Goal: Transaction & Acquisition: Purchase product/service

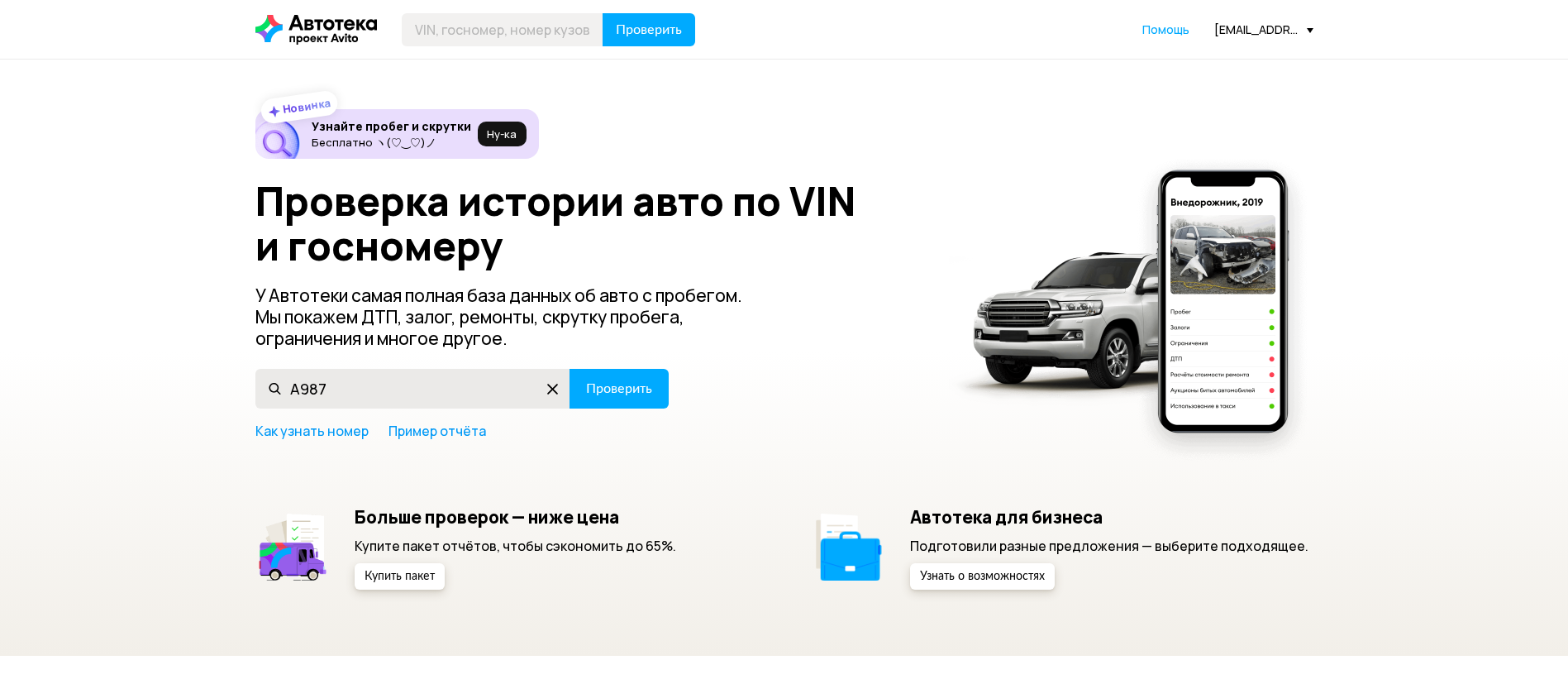
type input "А987ТН164"
click at [625, 393] on span "Проверить" at bounding box center [619, 388] width 67 height 13
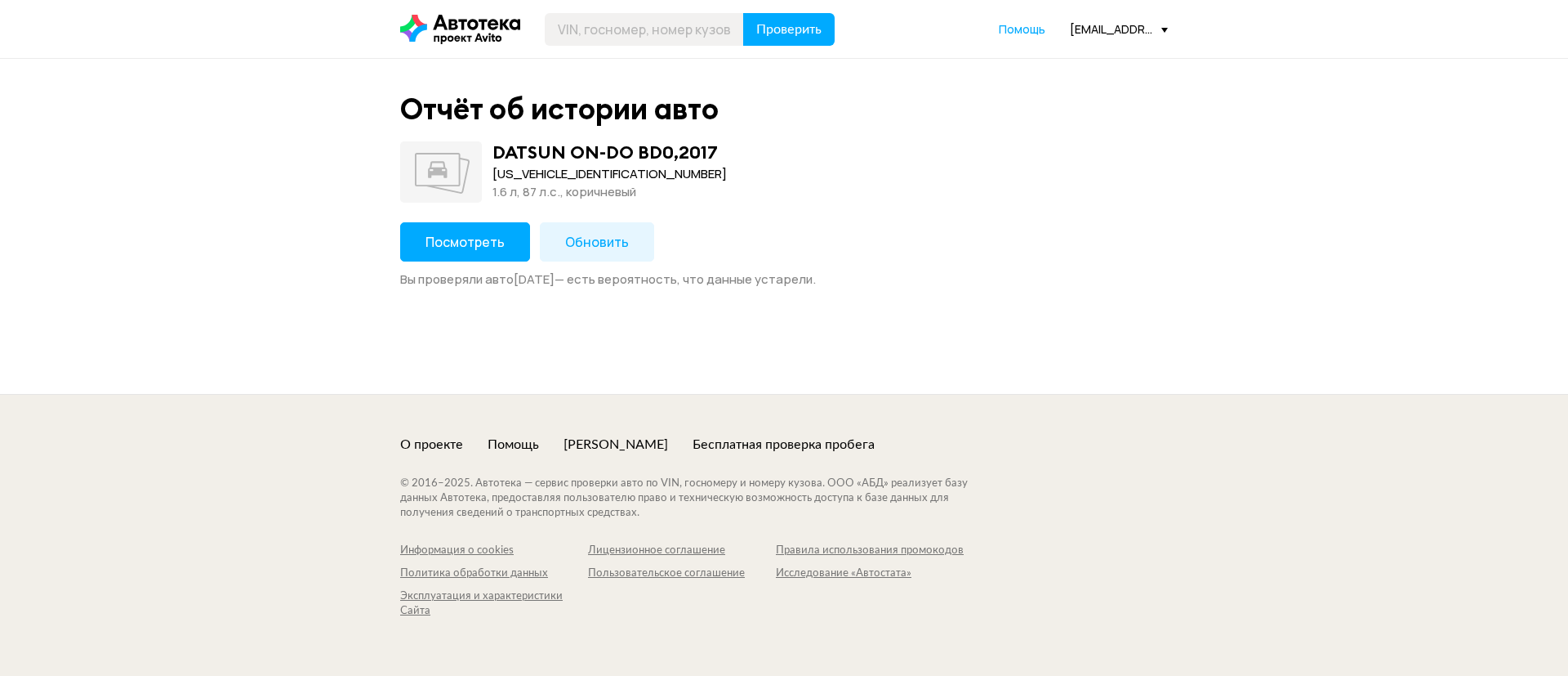
click at [455, 246] on span "Посмотреть" at bounding box center [465, 241] width 79 height 18
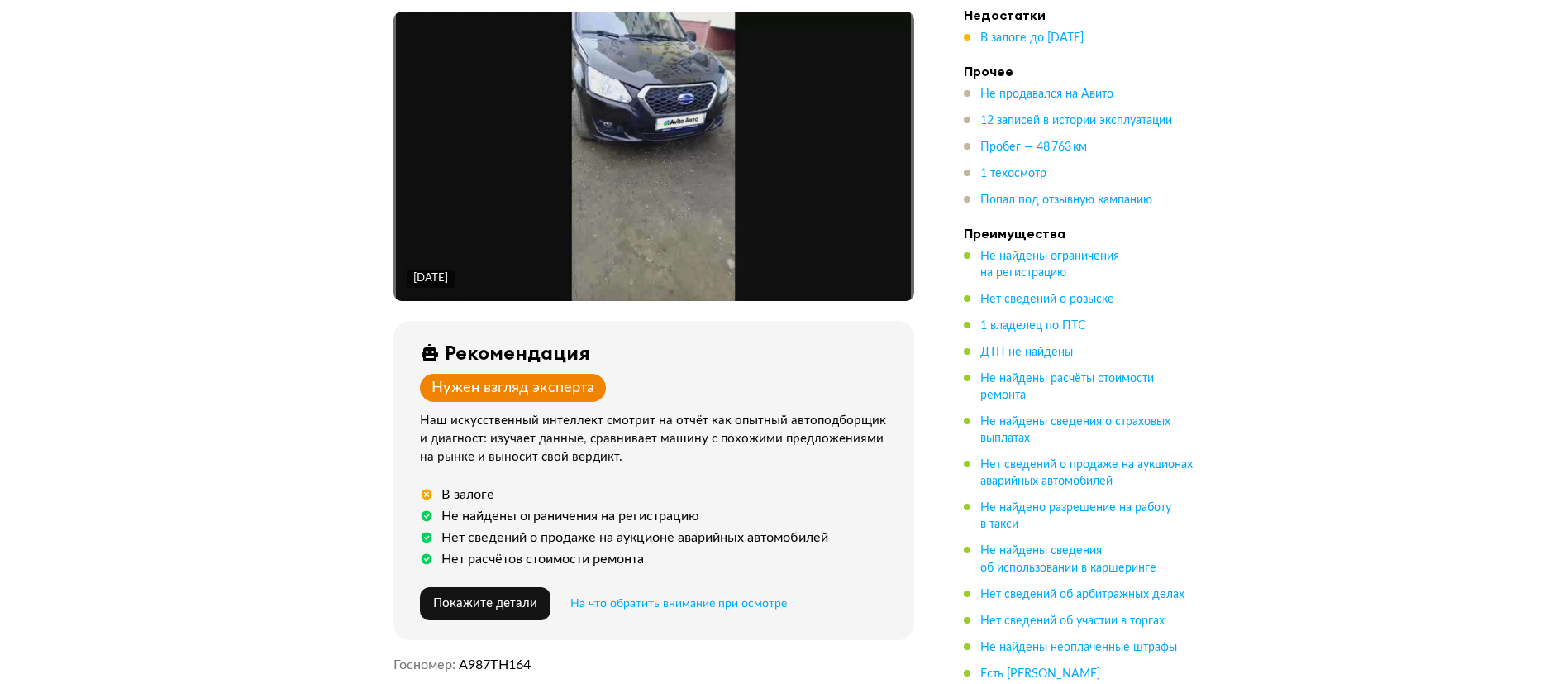
scroll to position [372, 0]
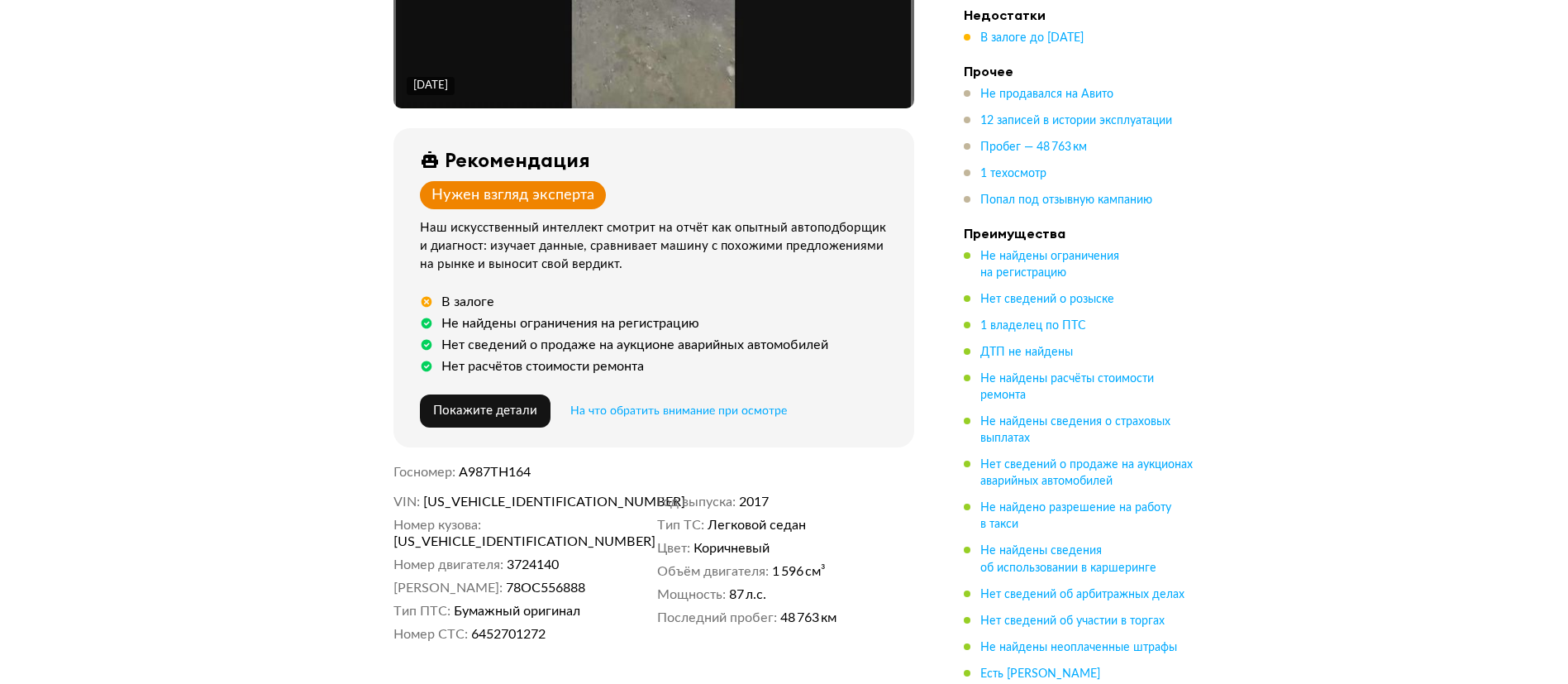
click at [475, 511] on div "VIN [US_VEHICLE_IDENTIFICATION_NUMBER] Номер кузова [US_VEHICLE_IDENTIFICATION_…" at bounding box center [653, 568] width 521 height 149
click at [478, 506] on span "[US_VEHICLE_IDENTIFICATION_NUMBER]" at bounding box center [517, 501] width 190 height 17
copy span "[US_VEHICLE_IDENTIFICATION_NUMBER]"
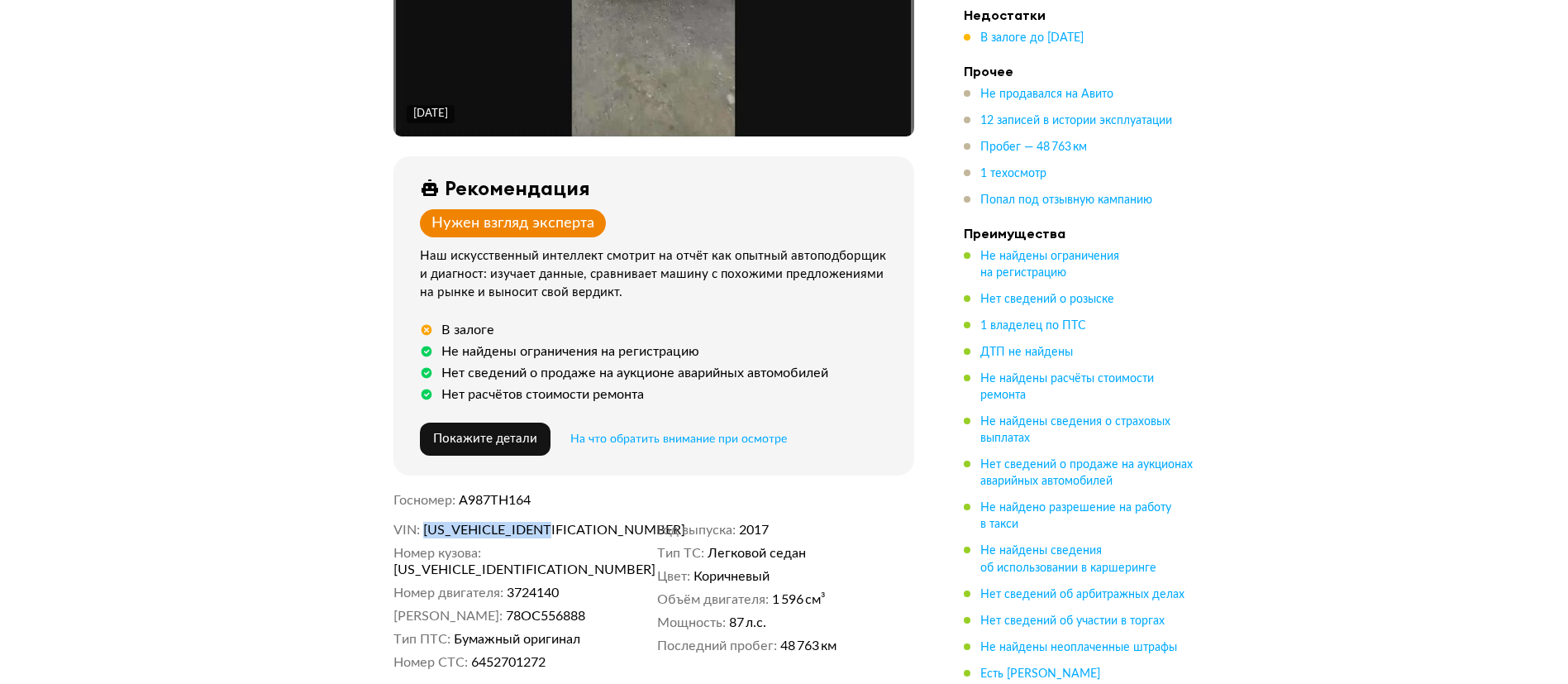
scroll to position [0, 0]
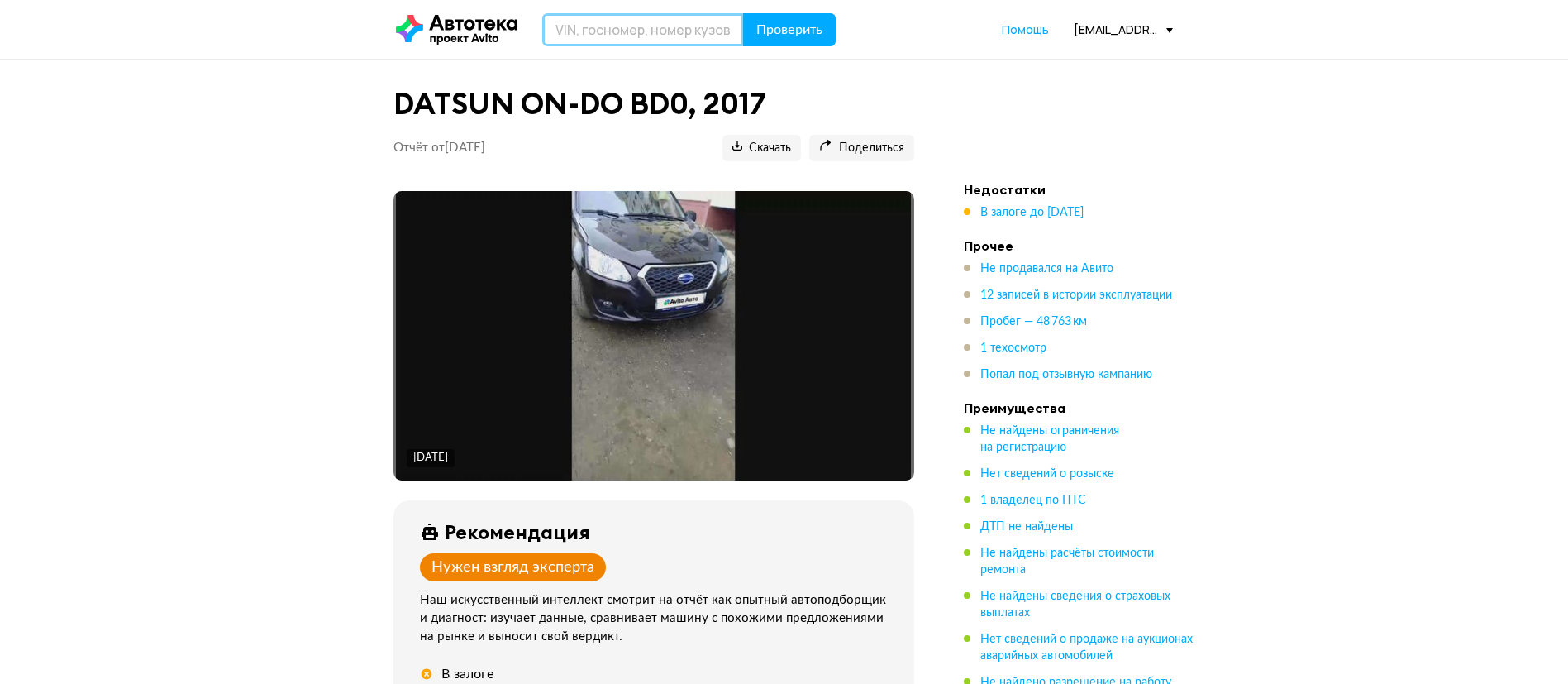
click at [616, 17] on input "text" at bounding box center [642, 29] width 202 height 33
paste input "[US_VEHICLE_IDENTIFICATION_NUMBER]"
type input "[US_VEHICLE_IDENTIFICATION_NUMBER]"
click at [778, 37] on span "Проверить" at bounding box center [789, 29] width 67 height 13
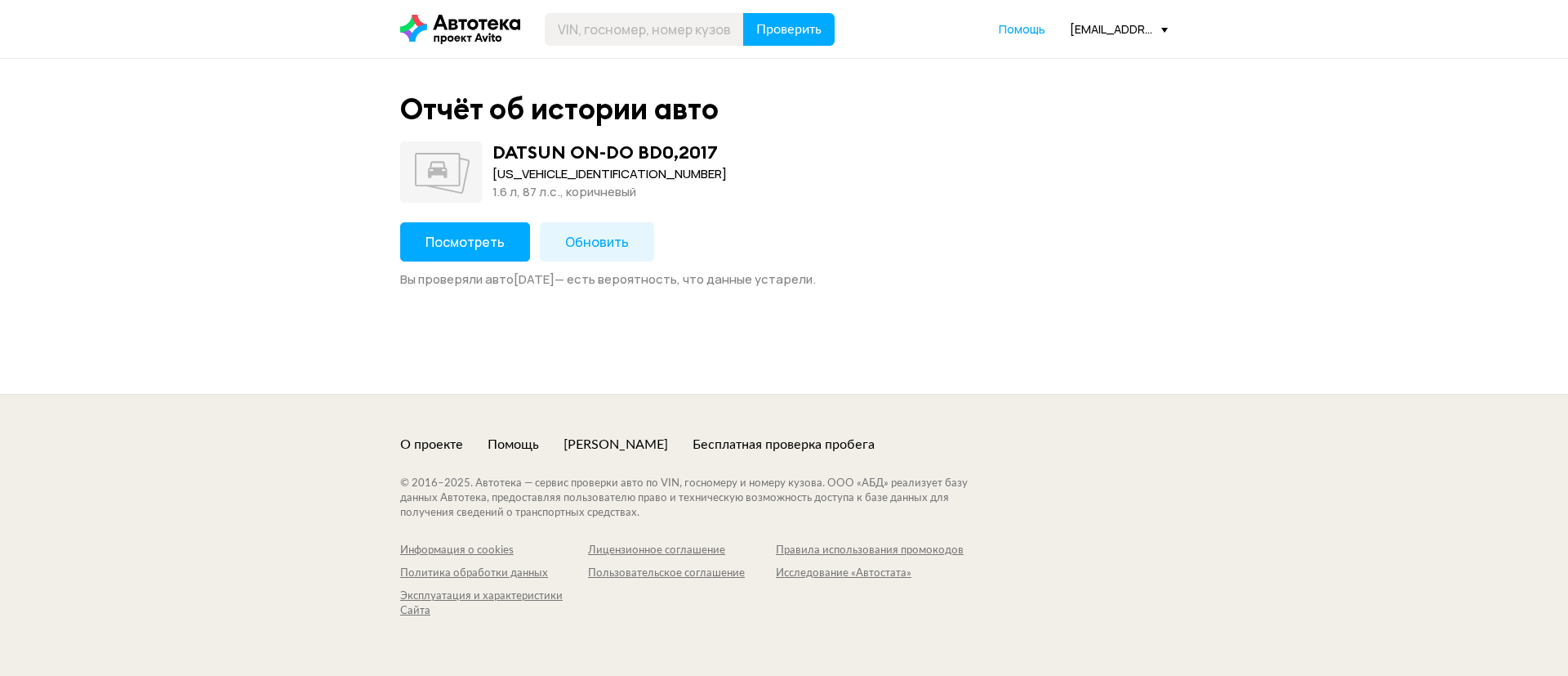
click at [586, 234] on span "Обновить" at bounding box center [597, 241] width 64 height 18
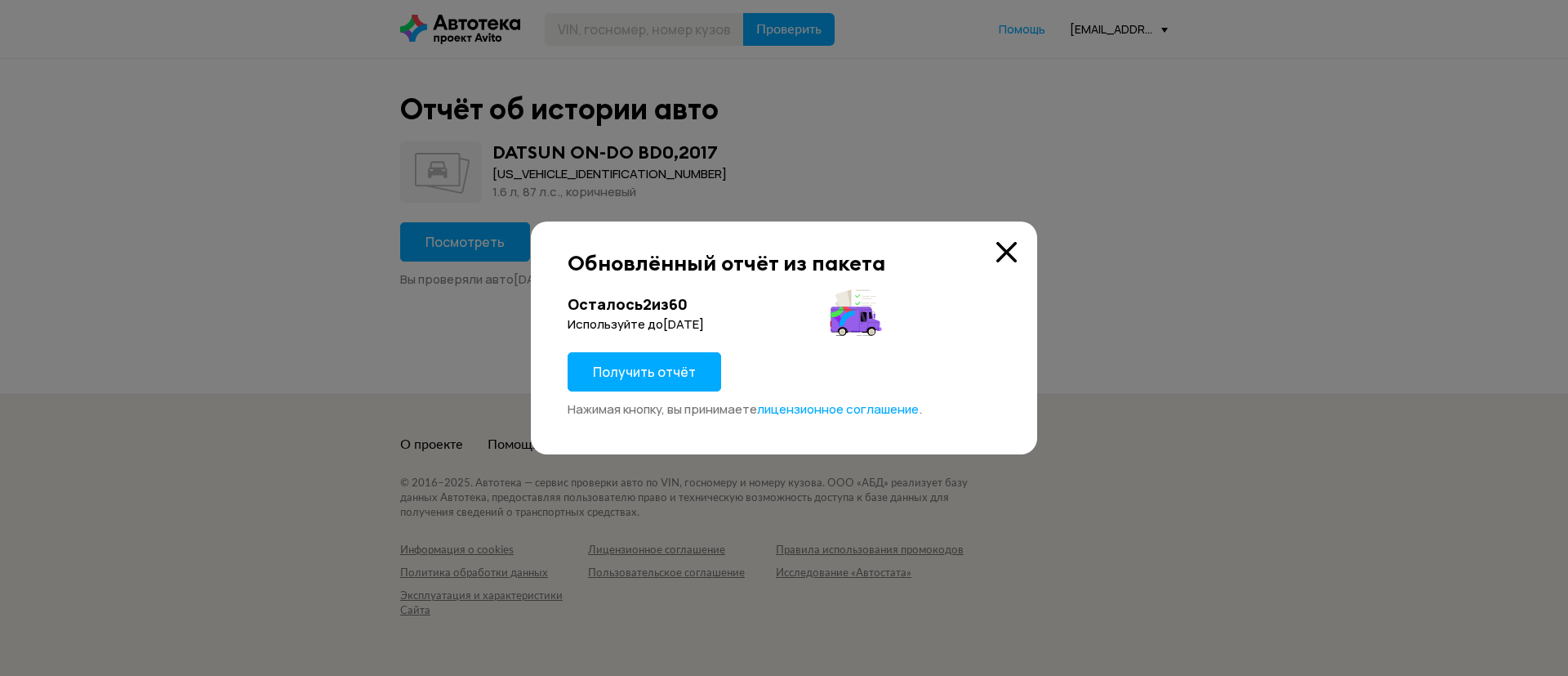
click at [639, 366] on span "Получить отчёт" at bounding box center [644, 372] width 103 height 18
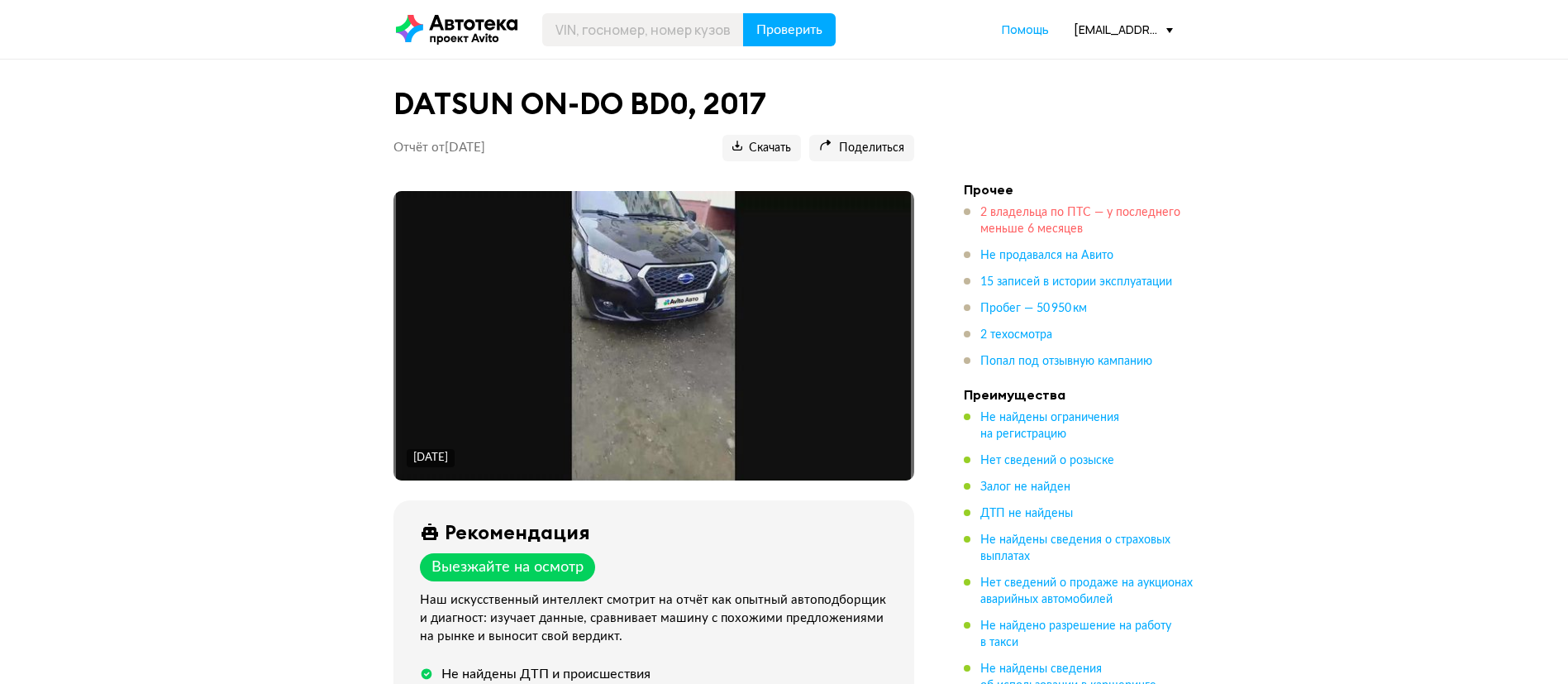
click at [1026, 227] on span "2 владельца по ПТС — у последнего меньше 6 месяцев" at bounding box center [1079, 220] width 200 height 28
